Goal: Navigation & Orientation: Find specific page/section

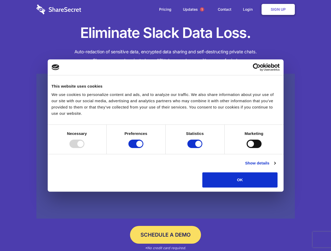
click at [84, 148] on div at bounding box center [76, 144] width 15 height 8
click at [143, 148] on input "Preferences" at bounding box center [135, 144] width 15 height 8
checkbox input "false"
click at [195, 148] on input "Statistics" at bounding box center [194, 144] width 15 height 8
checkbox input "false"
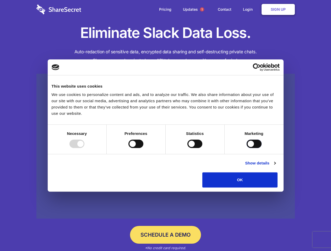
click at [246, 148] on input "Marketing" at bounding box center [253, 144] width 15 height 8
checkbox input "true"
click at [275, 166] on link "Show details" at bounding box center [260, 163] width 30 height 6
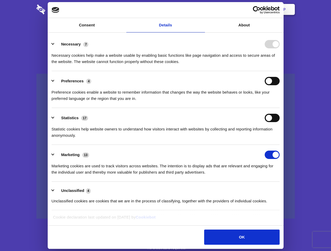
click at [279, 71] on li "Necessary 7 Necessary cookies help make a website usable by enabling basic func…" at bounding box center [166, 52] width 228 height 37
click at [202, 9] on span "1" at bounding box center [202, 9] width 4 height 4
